Goal: Information Seeking & Learning: Learn about a topic

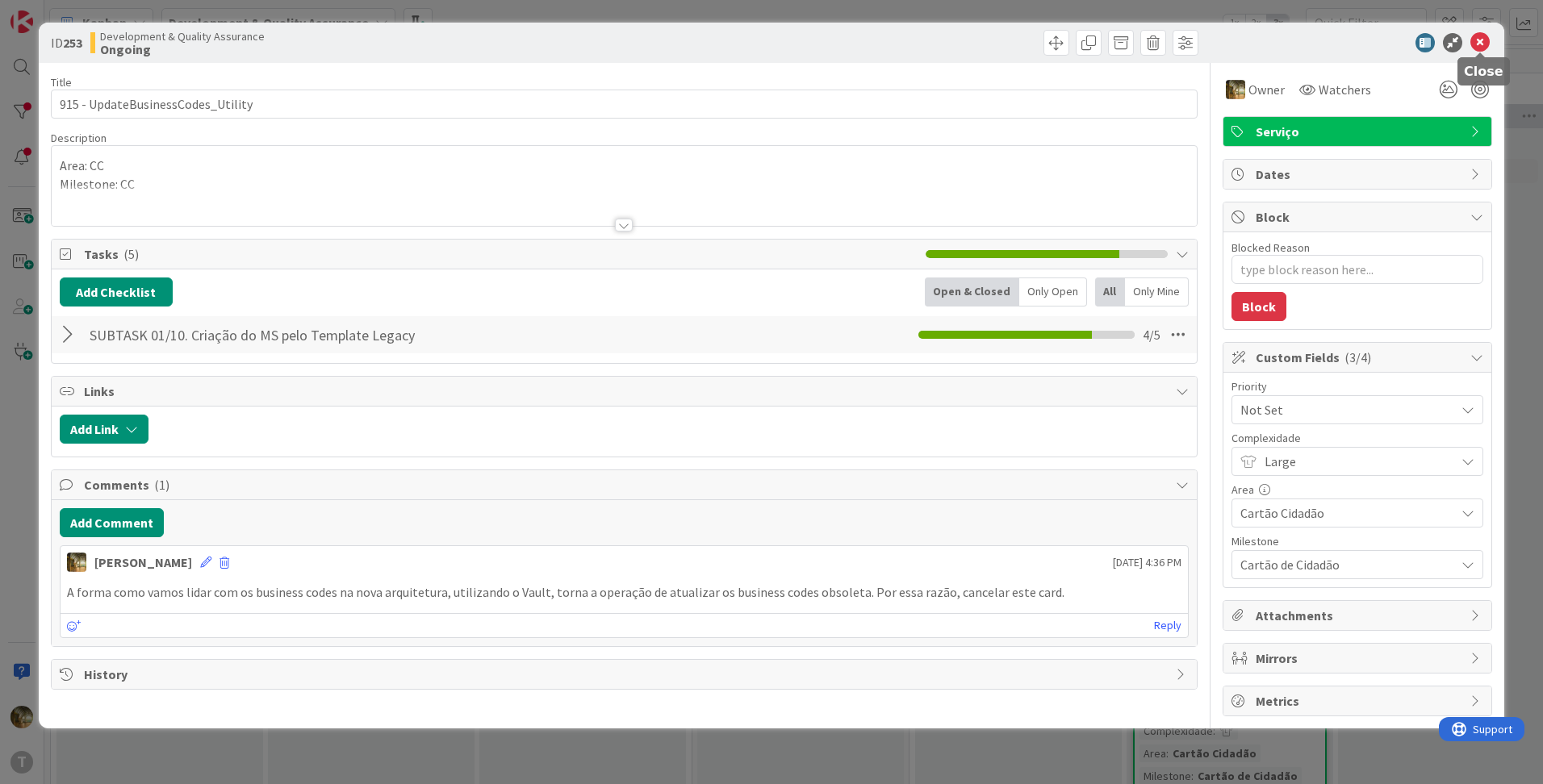
click at [1481, 40] on icon at bounding box center [1480, 42] width 19 height 19
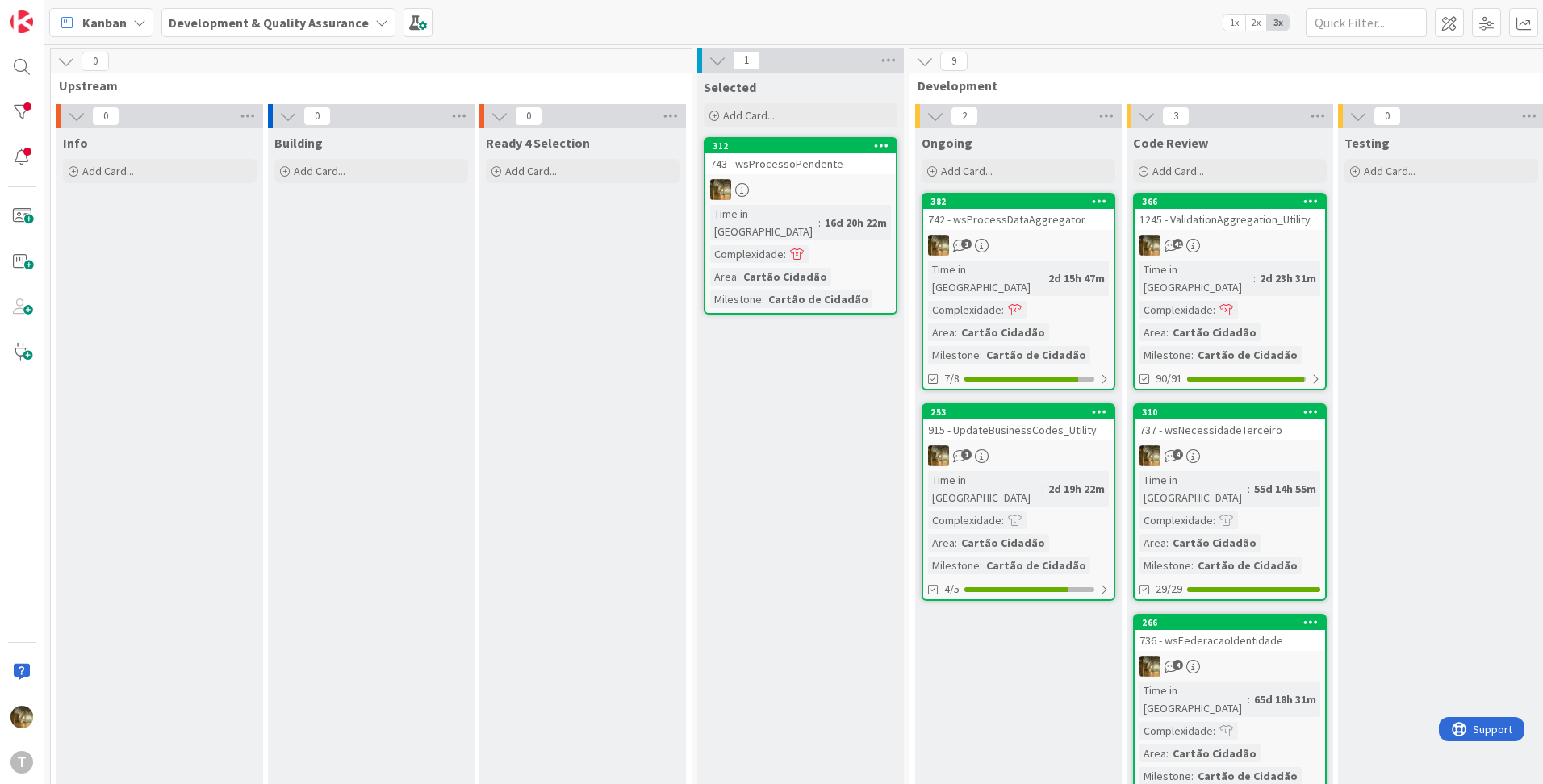
click at [1033, 229] on div "742 - wsProcessDataAggregator" at bounding box center [1018, 219] width 190 height 21
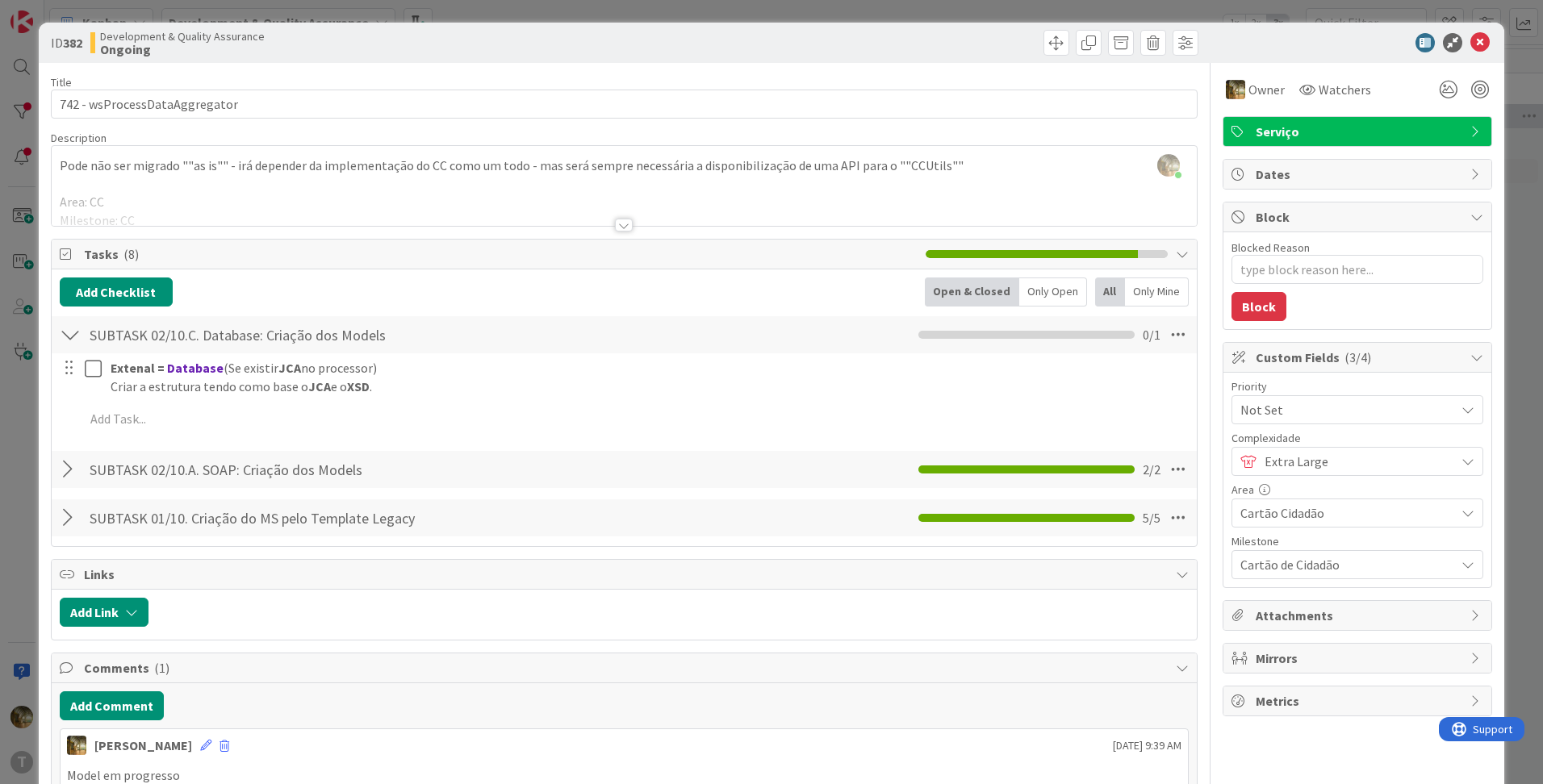
click at [618, 223] on div at bounding box center [623, 225] width 17 height 13
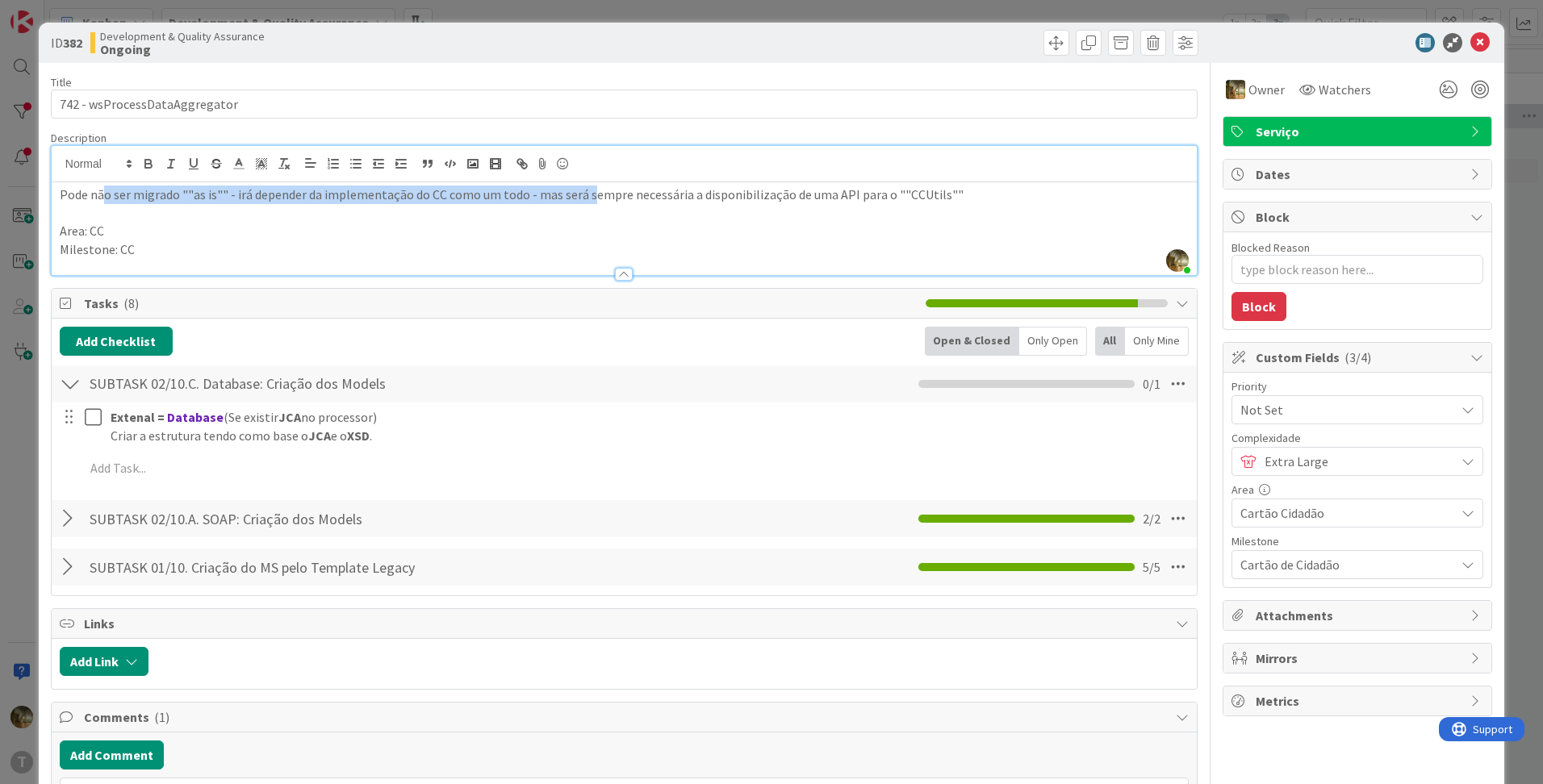
drag, startPoint x: 104, startPoint y: 193, endPoint x: 589, endPoint y: 191, distance: 485.0
click at [589, 191] on p "Pode não ser migrado ""as is"" - irá depender da implementação do CC como um to…" at bounding box center [625, 195] width 1129 height 18
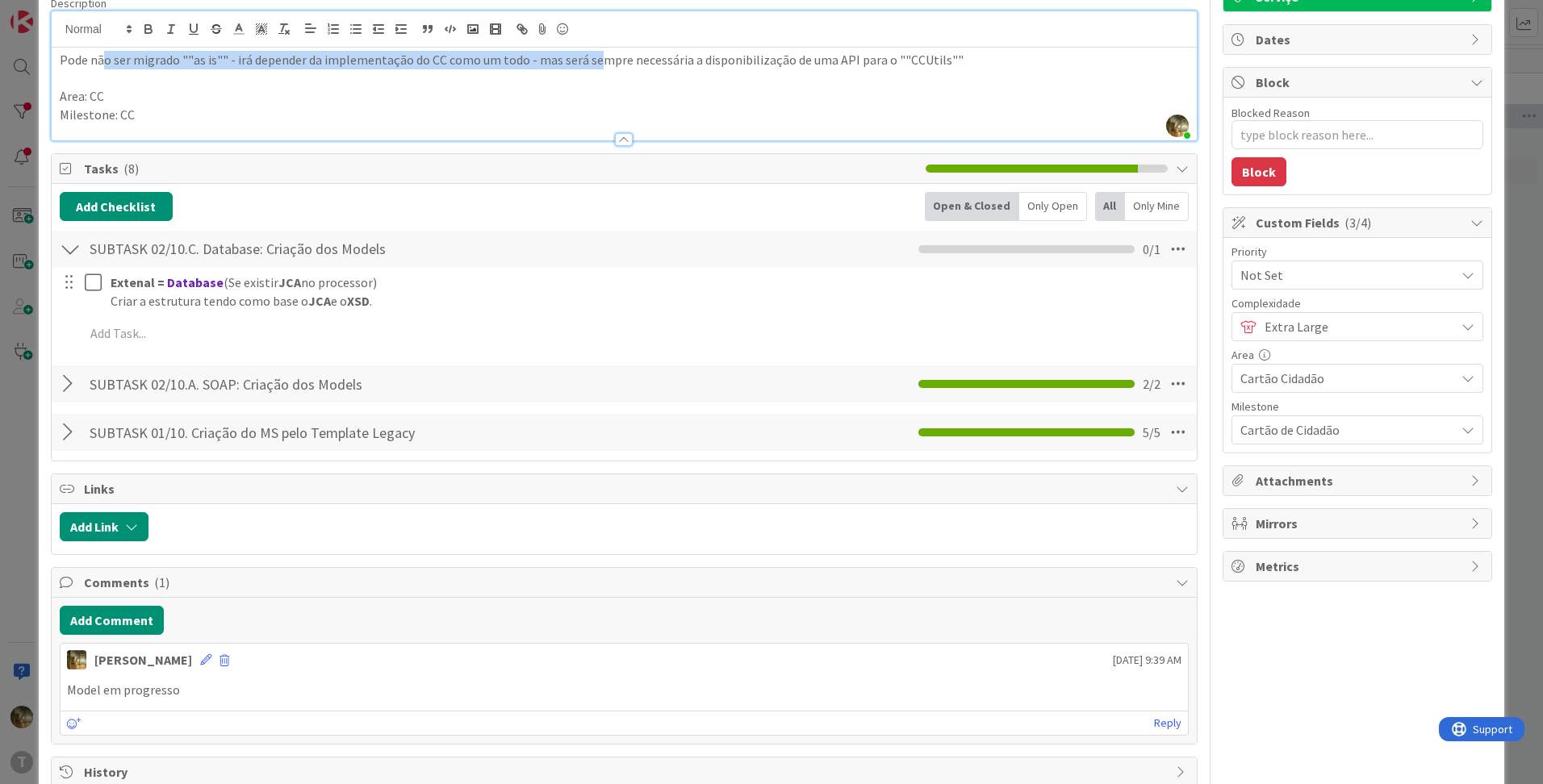
scroll to position [173, 0]
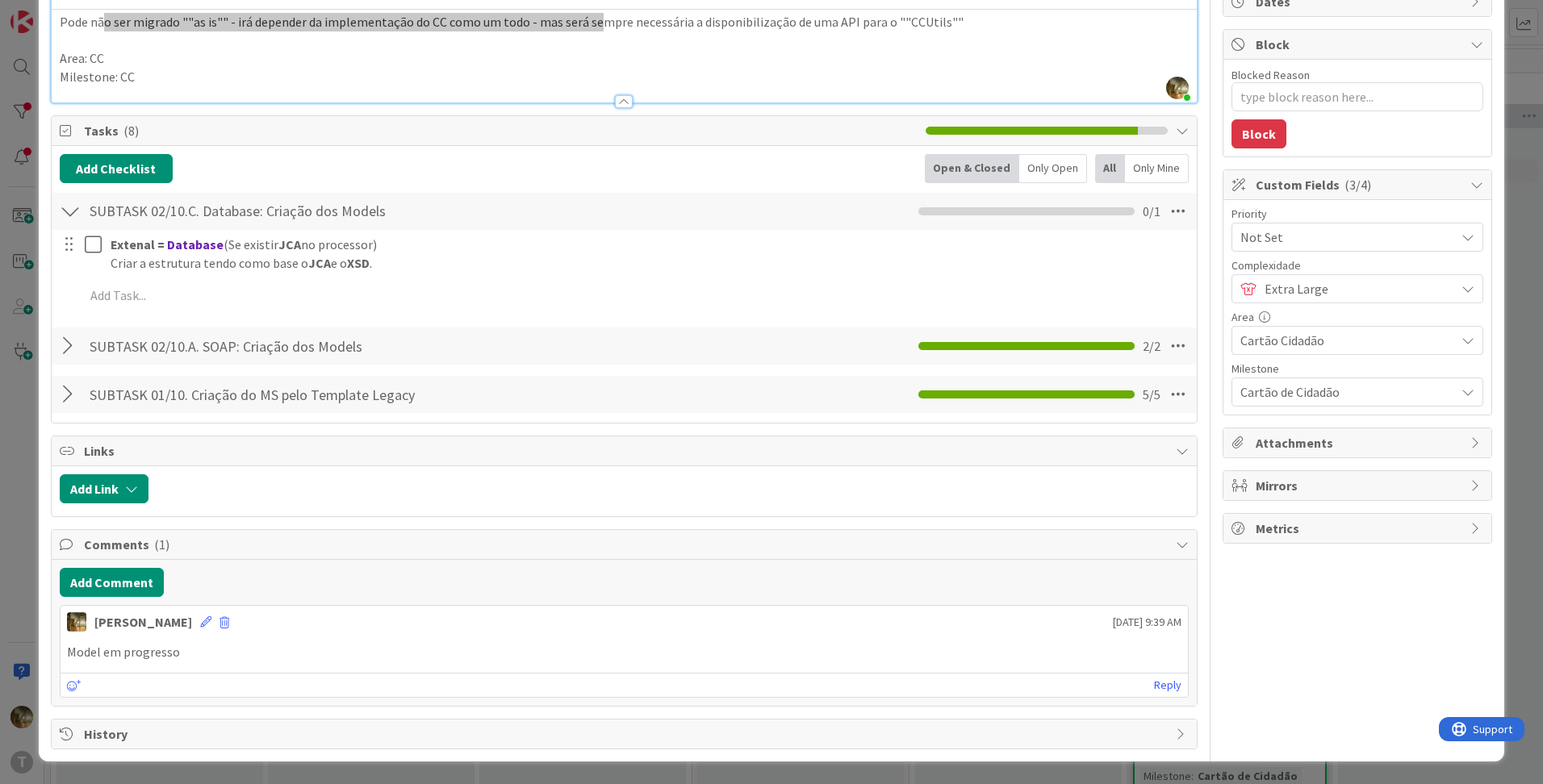
type textarea "x"
